Goal: Task Accomplishment & Management: Complete application form

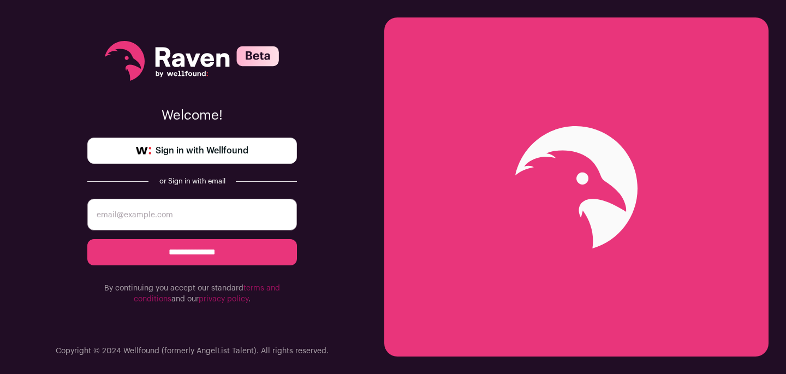
click at [190, 149] on span "Sign in with Wellfound" at bounding box center [201, 150] width 93 height 13
click at [198, 253] on input "**********" at bounding box center [191, 252] width 209 height 26
click at [149, 215] on input "email" at bounding box center [191, 215] width 209 height 32
type input "gabrieljosehatewa@gmail.com"
click at [156, 254] on input "**********" at bounding box center [191, 252] width 209 height 26
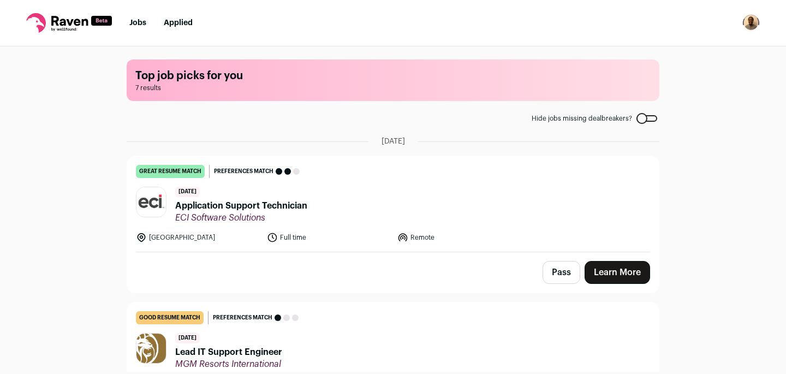
click at [751, 20] on img "Open dropdown" at bounding box center [750, 22] width 17 height 17
click at [664, 52] on link "Settings" at bounding box center [698, 51] width 121 height 26
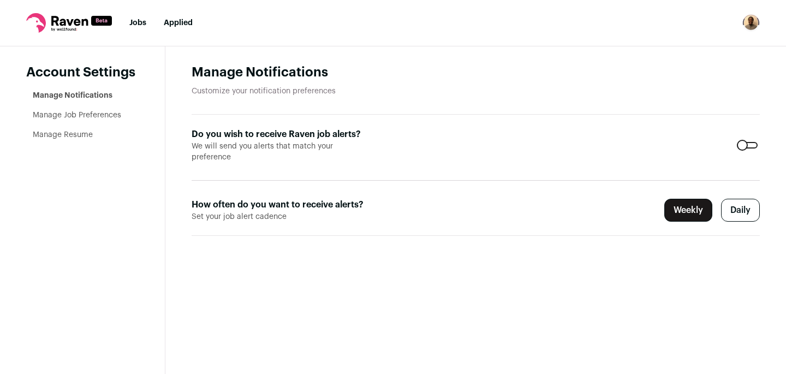
click at [751, 19] on img "Open dropdown" at bounding box center [750, 22] width 17 height 17
click at [448, 91] on p "Customize your notification preferences" at bounding box center [475, 91] width 568 height 11
click at [133, 21] on link "Jobs" at bounding box center [137, 23] width 17 height 8
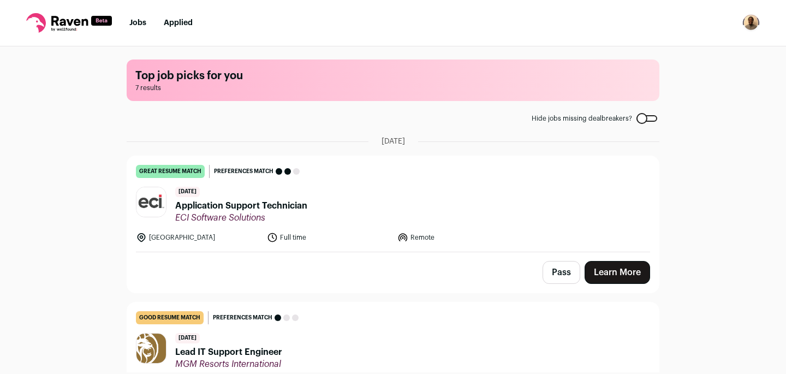
click at [233, 207] on span "Application Support Technician" at bounding box center [241, 205] width 132 height 13
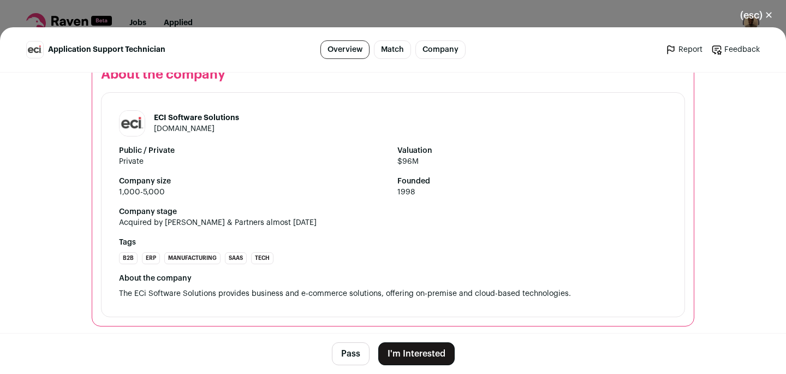
scroll to position [1412, 0]
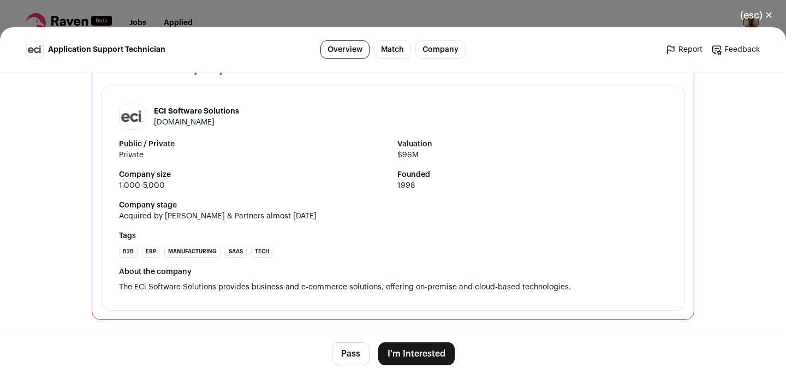
click at [425, 361] on button "I'm Interested" at bounding box center [416, 353] width 76 height 23
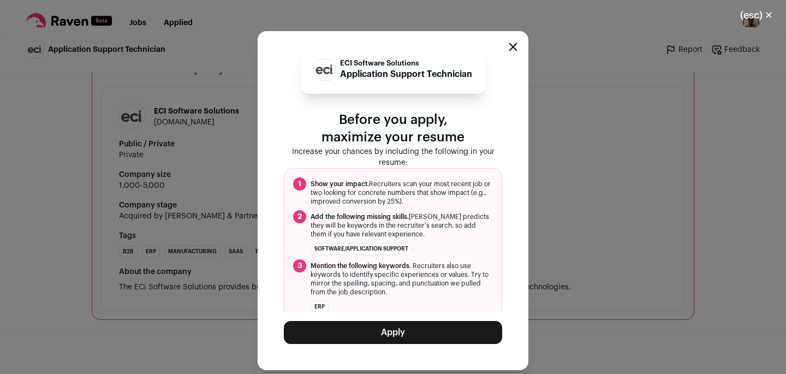
scroll to position [23, 0]
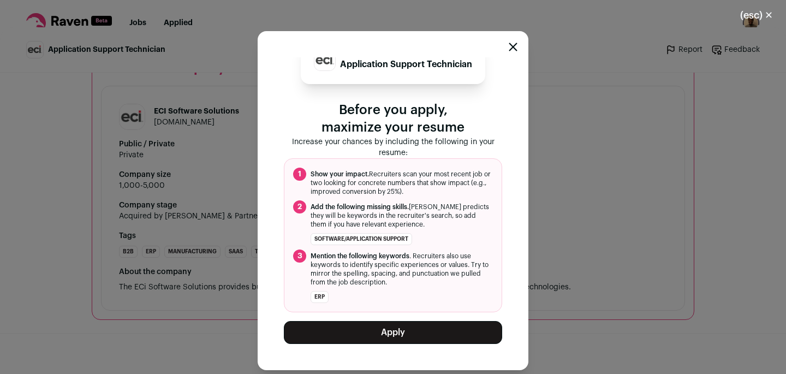
click at [375, 331] on button "Apply" at bounding box center [393, 332] width 218 height 23
